Goal: Task Accomplishment & Management: Manage account settings

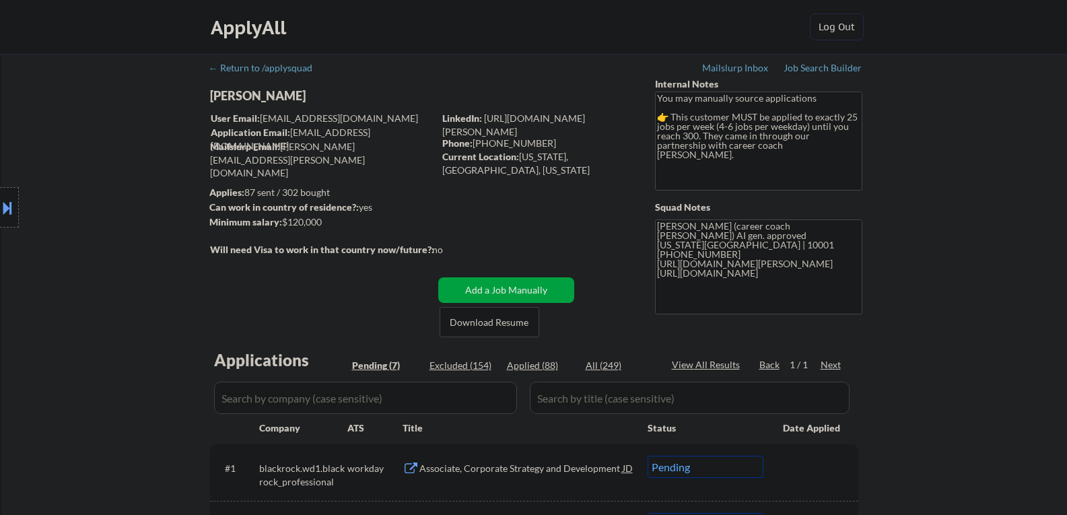
select select ""pending""
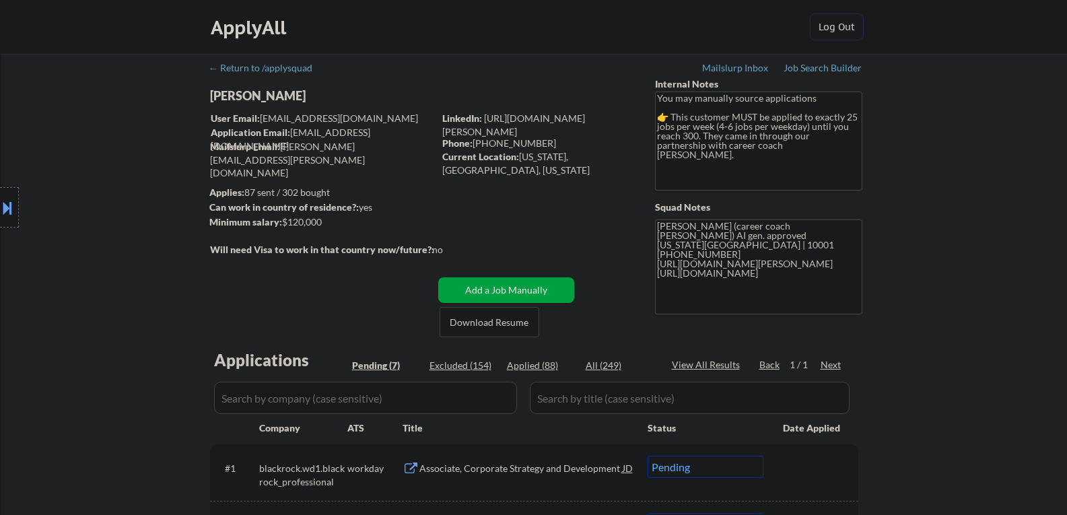
select select ""pending""
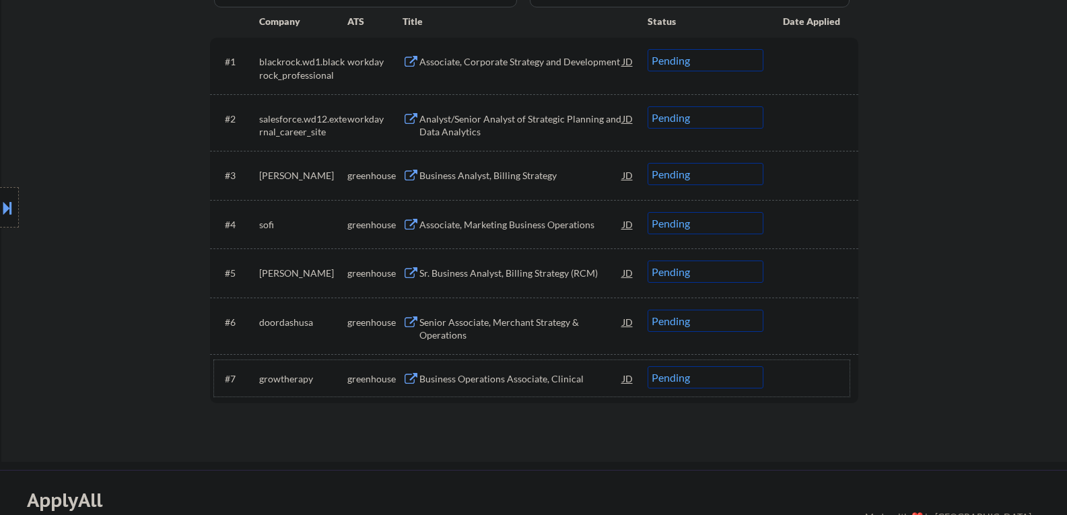
scroll to position [337, 0]
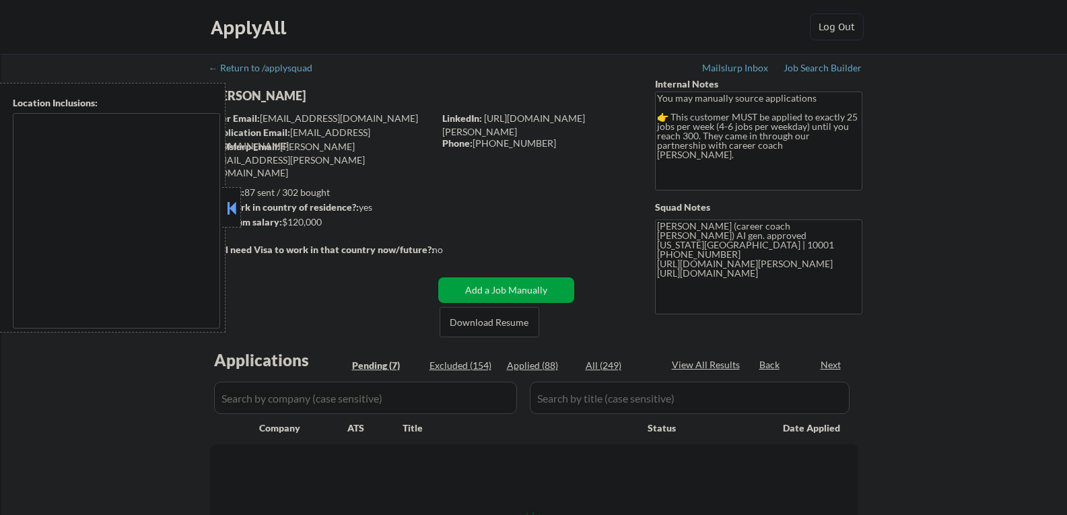
click at [232, 201] on button at bounding box center [231, 208] width 15 height 20
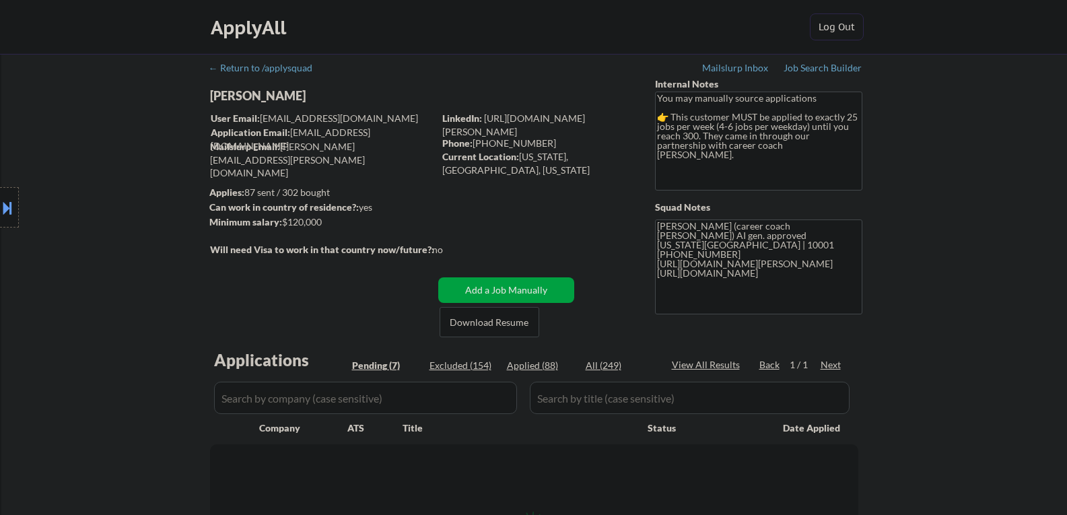
select select ""pending""
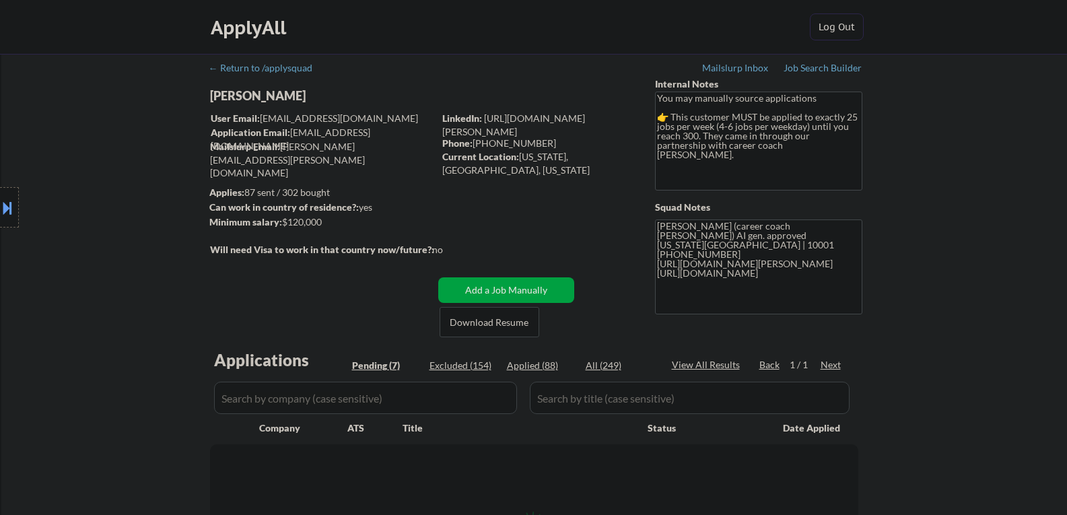
select select ""pending""
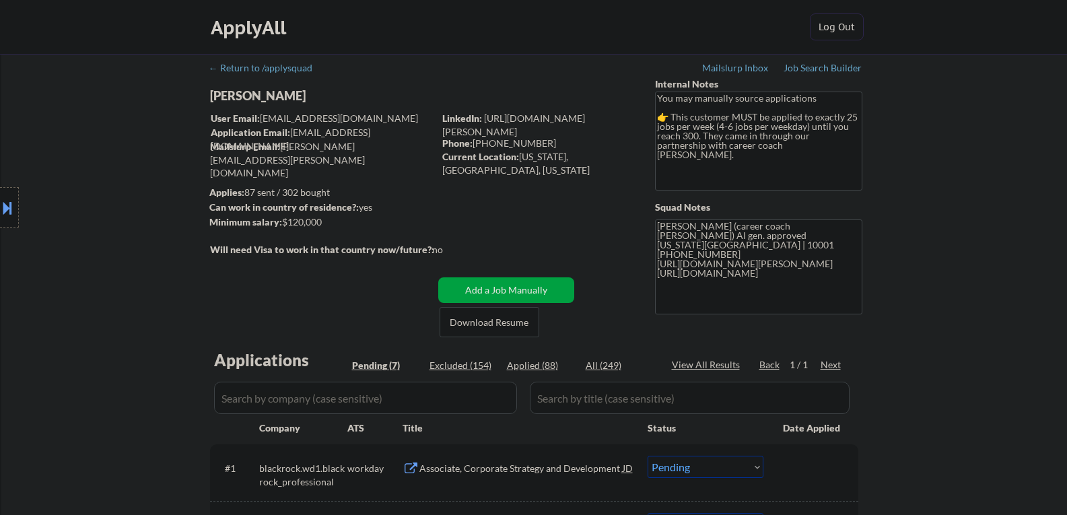
click at [263, 92] on div "[PERSON_NAME]" at bounding box center [348, 96] width 277 height 17
copy div "[PERSON_NAME]"
